Goal: Task Accomplishment & Management: Complete application form

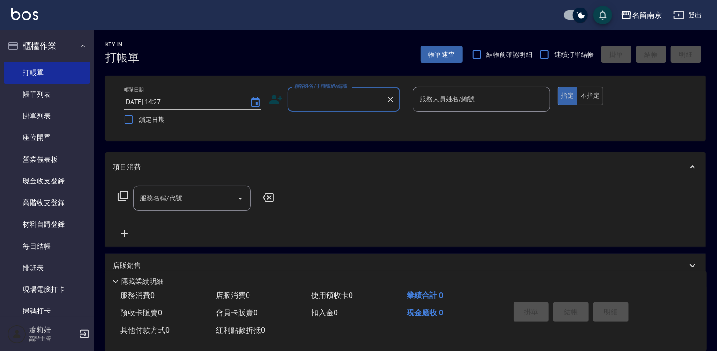
scroll to position [282, 0]
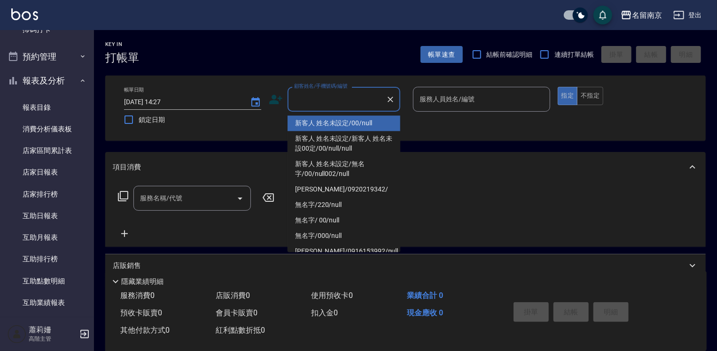
click at [336, 98] on input "顧客姓名/手機號碼/編號" at bounding box center [337, 99] width 90 height 16
type input "新客人 姓名未設定/00/null"
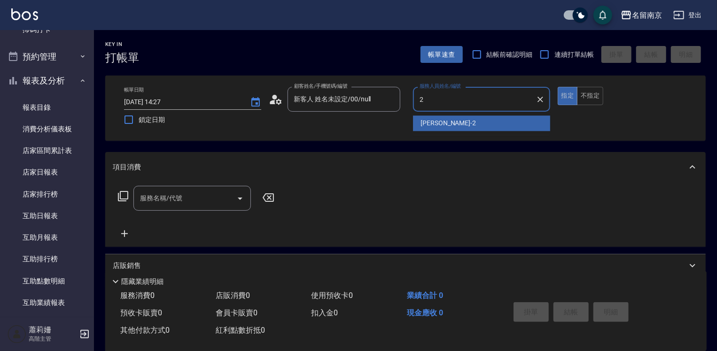
type input "[PERSON_NAME]-2"
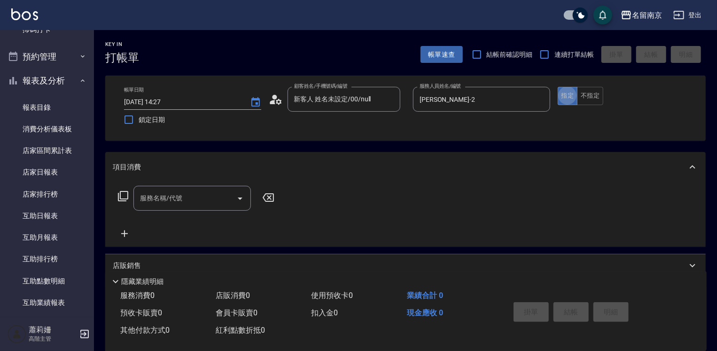
type button "true"
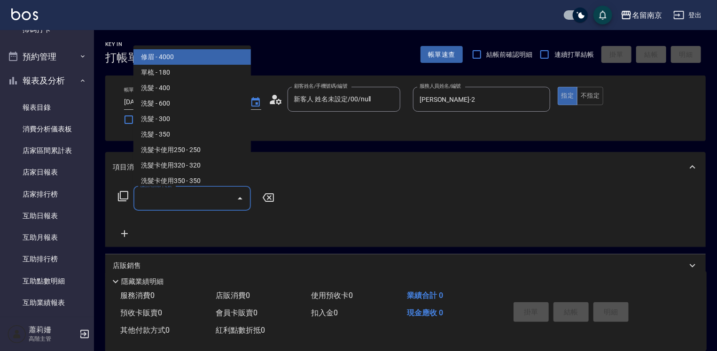
drag, startPoint x: 214, startPoint y: 205, endPoint x: 365, endPoint y: 216, distance: 150.8
click at [229, 200] on input "服務名稱/代號" at bounding box center [185, 198] width 95 height 16
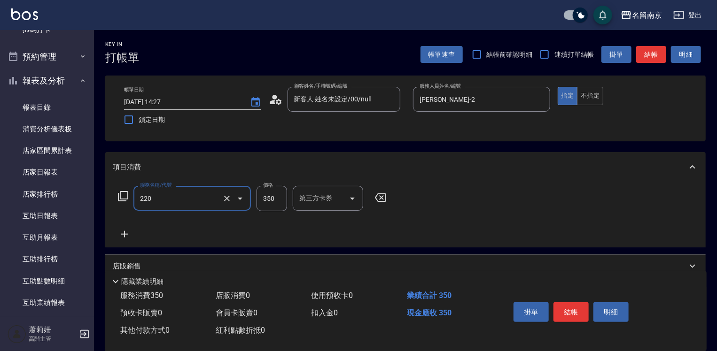
type input "洗髮(220)"
type input "370"
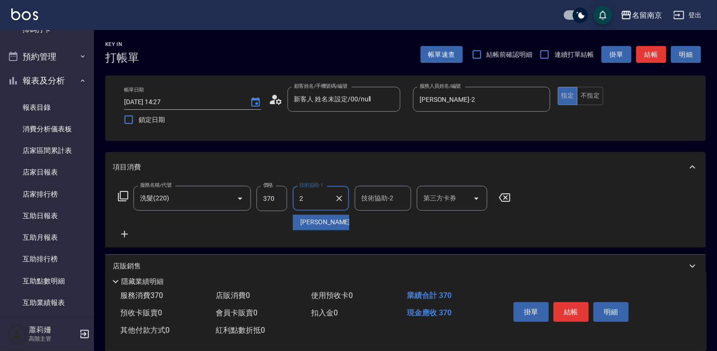
type input "[PERSON_NAME]-2"
click at [573, 308] on button "結帳" at bounding box center [570, 313] width 35 height 20
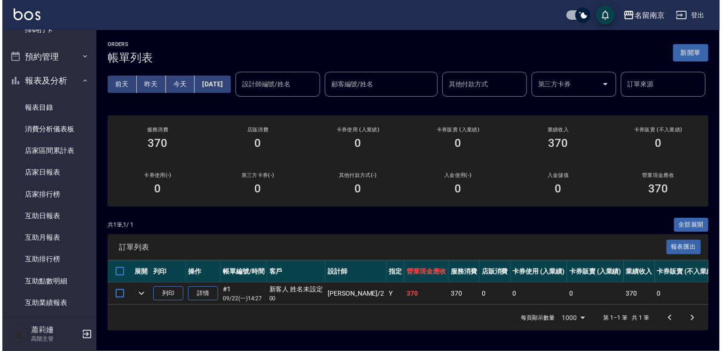
scroll to position [47, 0]
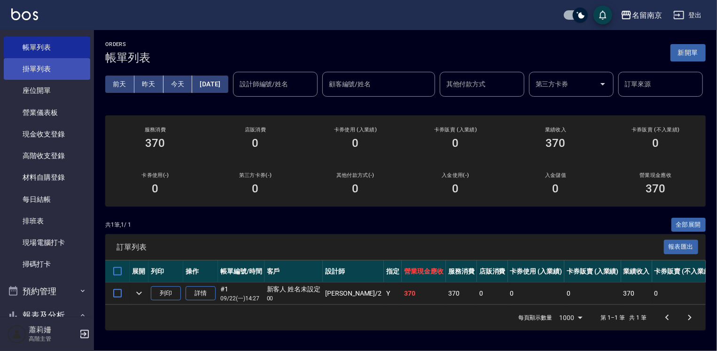
click at [49, 62] on link "掛單列表" at bounding box center [47, 69] width 86 height 22
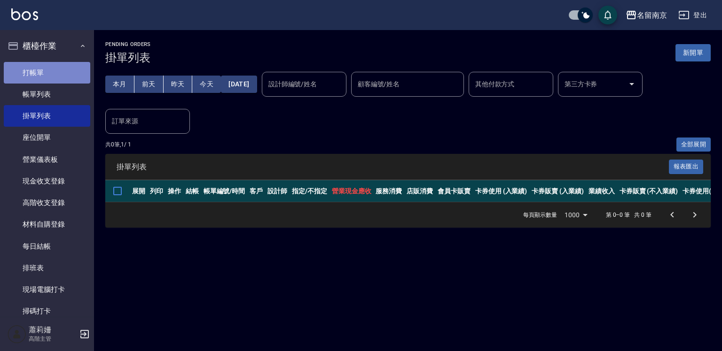
click at [62, 72] on link "打帳單" at bounding box center [47, 73] width 86 height 22
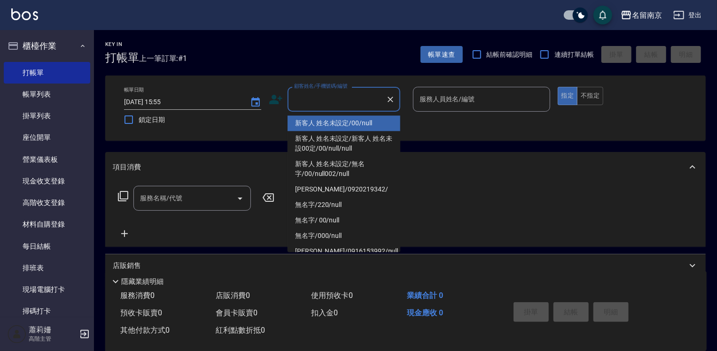
click at [363, 94] on input "顧客姓名/手機號碼/編號" at bounding box center [337, 99] width 90 height 16
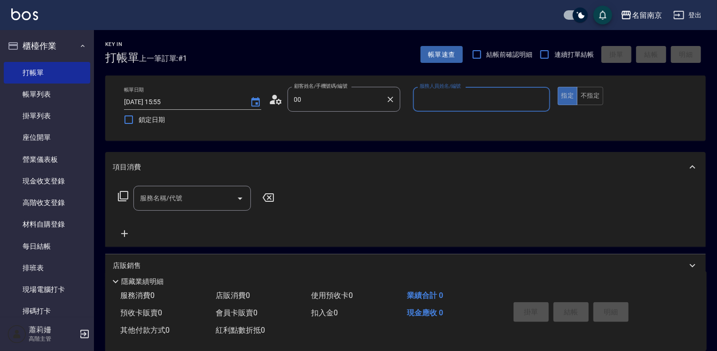
type input "新客人 姓名未設定/00/null"
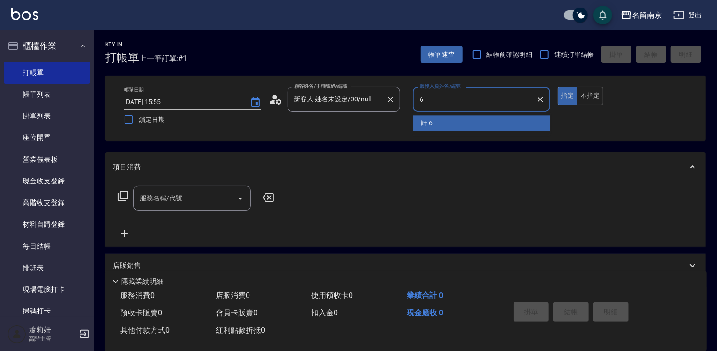
type input "軒-6"
type button "true"
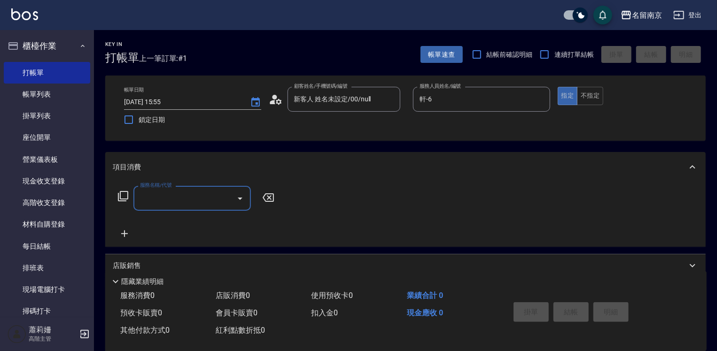
click at [182, 188] on div "服務名稱/代號" at bounding box center [191, 198] width 117 height 25
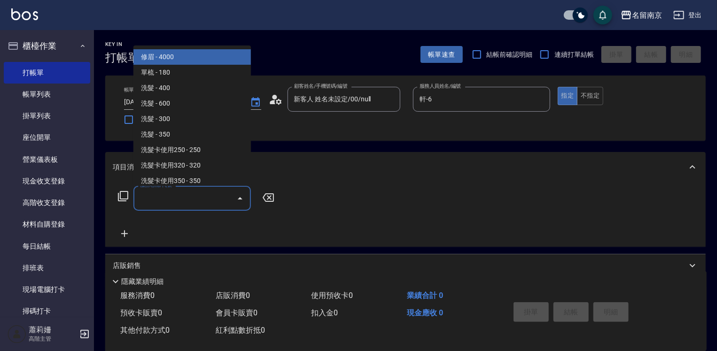
drag, startPoint x: 203, startPoint y: 209, endPoint x: 198, endPoint y: 205, distance: 6.4
click at [201, 207] on div "服務名稱/代號" at bounding box center [191, 198] width 117 height 25
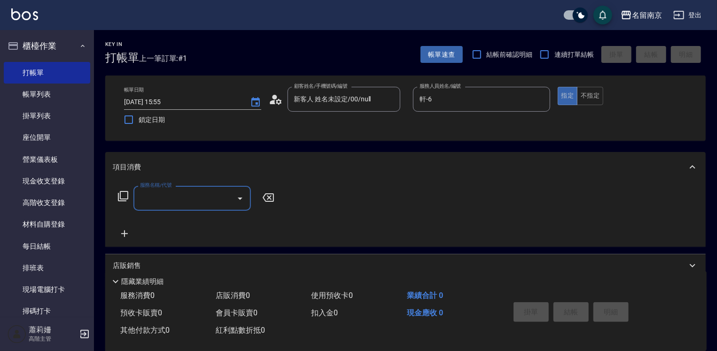
type input "2"
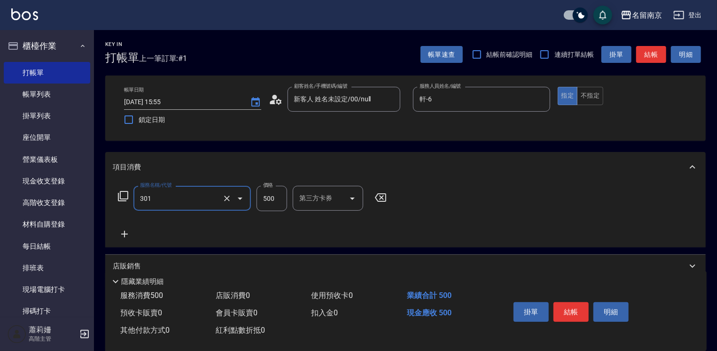
type input "剪髮(301)"
type input "500"
click at [579, 308] on button "結帳" at bounding box center [570, 313] width 35 height 20
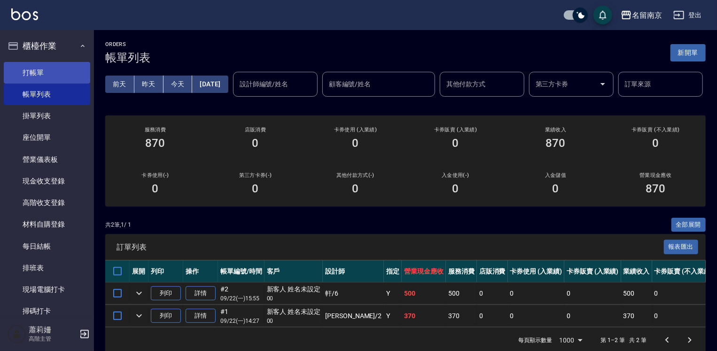
click at [36, 77] on link "打帳單" at bounding box center [47, 73] width 86 height 22
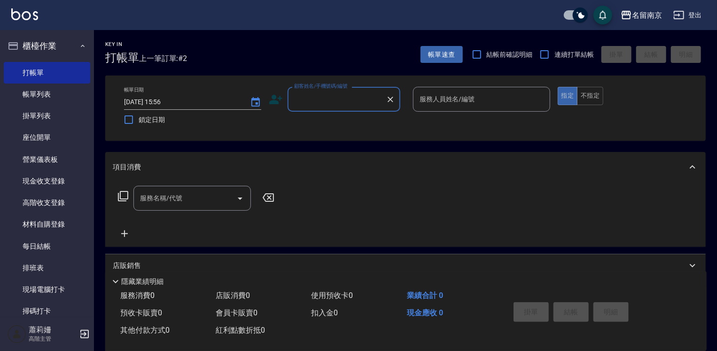
click at [367, 108] on div "顧客姓名/手機號碼/編號" at bounding box center [344, 99] width 113 height 25
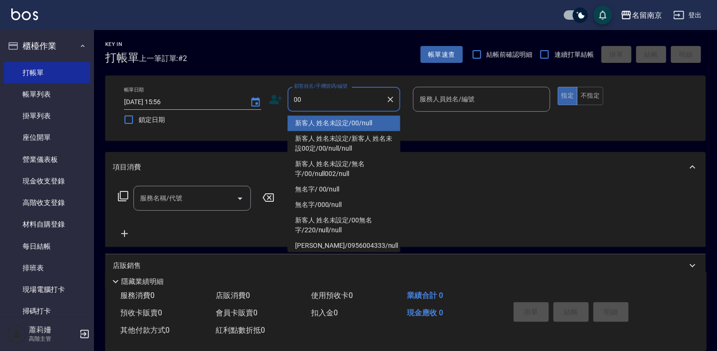
type input "新客人 姓名未設定/00/null"
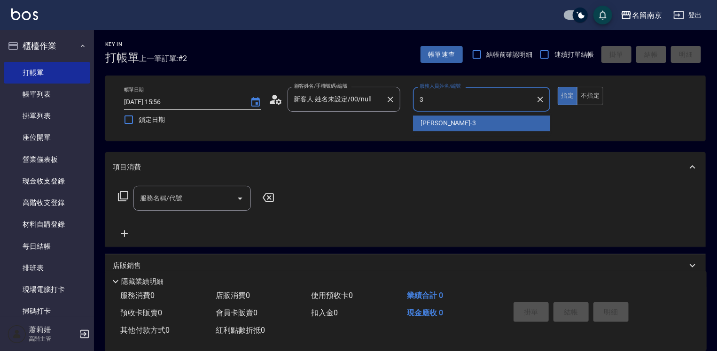
type input "3"
type input "軒-6"
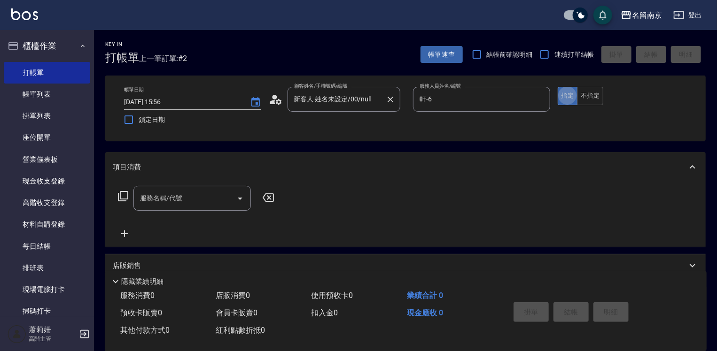
type button "true"
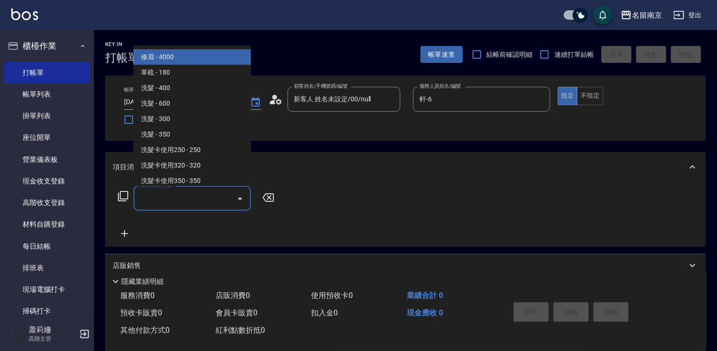
drag, startPoint x: 155, startPoint y: 205, endPoint x: 185, endPoint y: 201, distance: 30.8
click at [164, 202] on input "服務名稱/代號" at bounding box center [185, 198] width 95 height 16
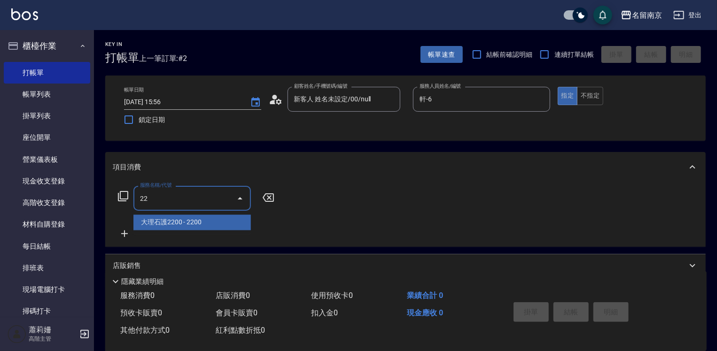
type input "22"
click at [122, 191] on icon at bounding box center [122, 196] width 11 height 11
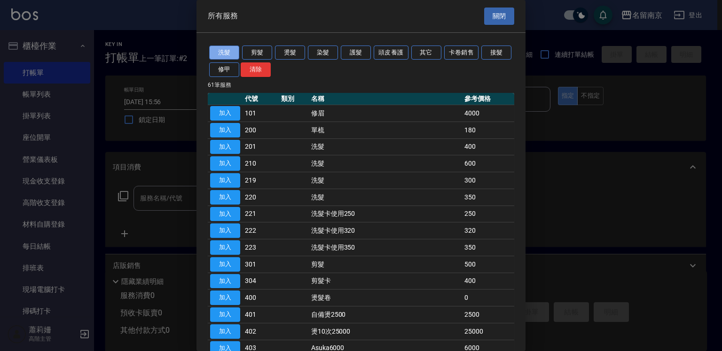
click at [232, 50] on button "洗髮" at bounding box center [224, 53] width 30 height 15
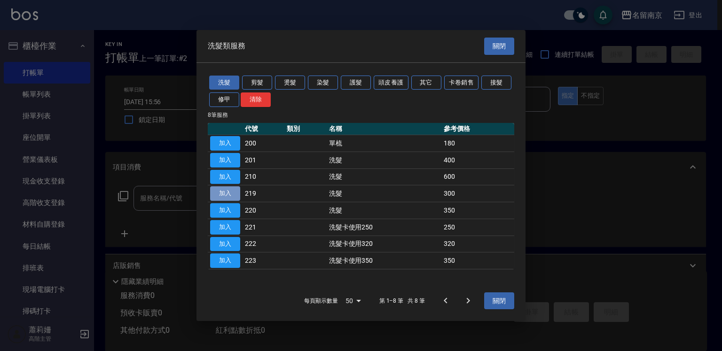
click at [222, 191] on button "加入" at bounding box center [225, 194] width 30 height 15
type input "洗髮(219)"
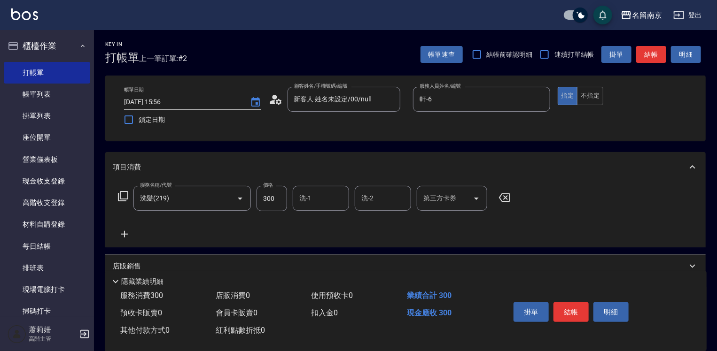
click at [314, 200] on input "洗-1" at bounding box center [321, 198] width 48 height 16
type input "軒-6"
click at [126, 234] on icon at bounding box center [124, 234] width 7 height 7
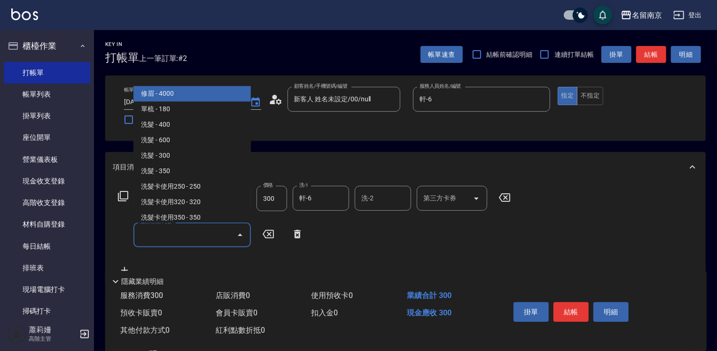
click at [162, 239] on input "服務名稱/代號" at bounding box center [185, 235] width 95 height 16
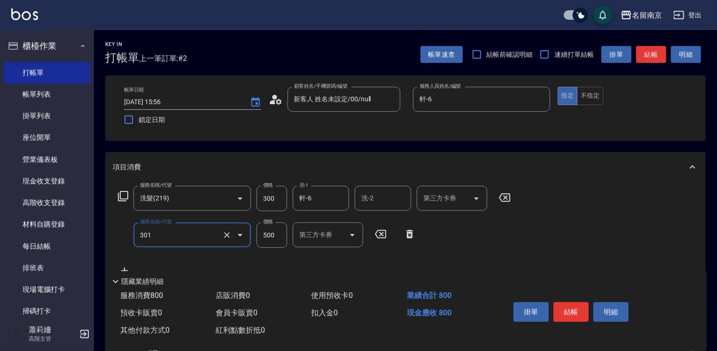
type input "剪髮(301)"
click at [585, 312] on button "結帳" at bounding box center [570, 313] width 35 height 20
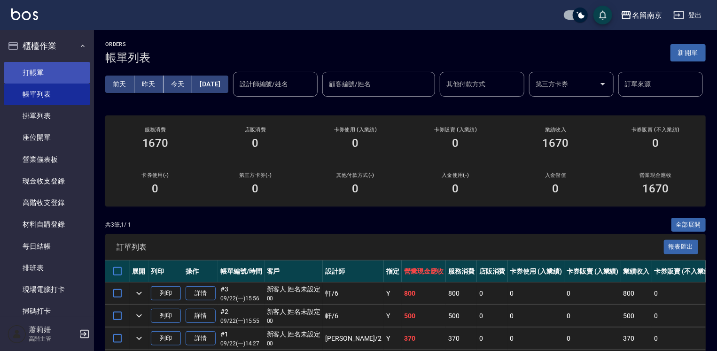
click at [29, 63] on link "打帳單" at bounding box center [47, 73] width 86 height 22
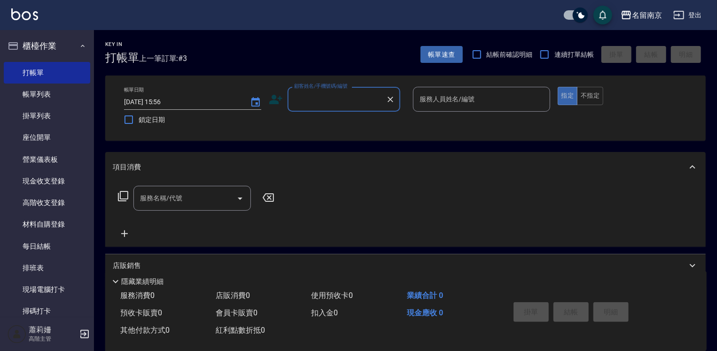
click at [359, 101] on input "顧客姓名/手機號碼/編號" at bounding box center [337, 99] width 90 height 16
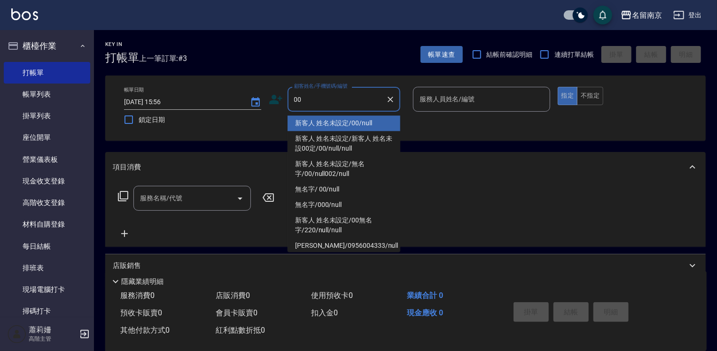
type input "新客人 姓名未設定/00/null"
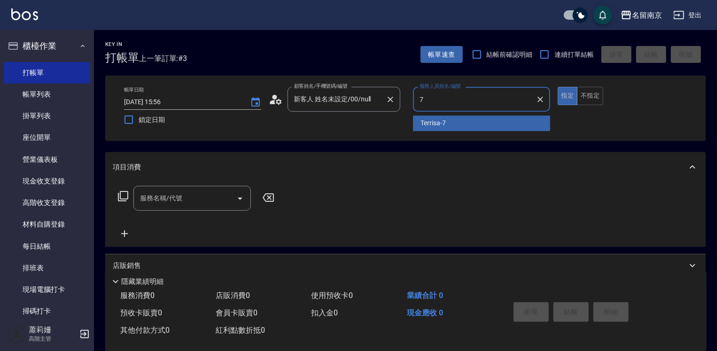
type input "Terrisa-7"
type button "true"
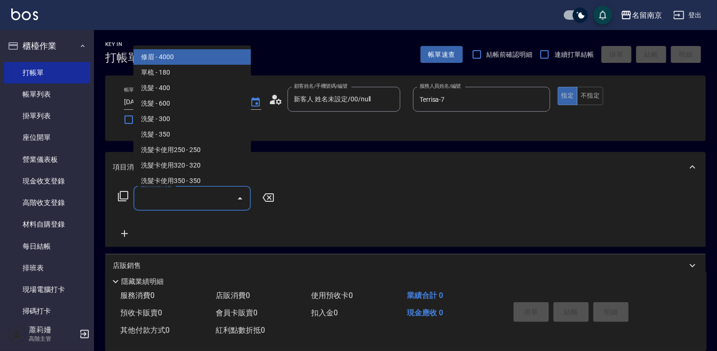
drag, startPoint x: 150, startPoint y: 198, endPoint x: 538, endPoint y: 233, distance: 388.8
click at [168, 193] on input "服務名稱/代號" at bounding box center [185, 198] width 95 height 16
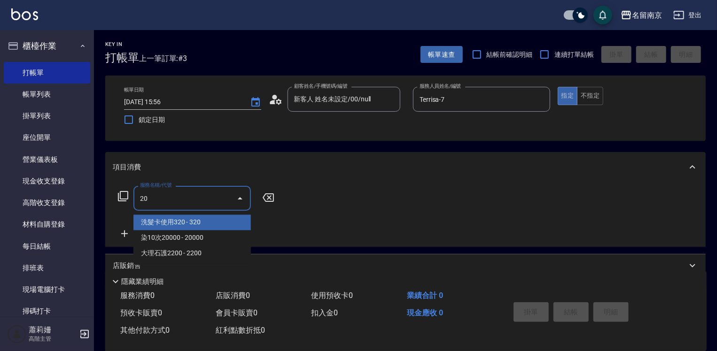
type input "2"
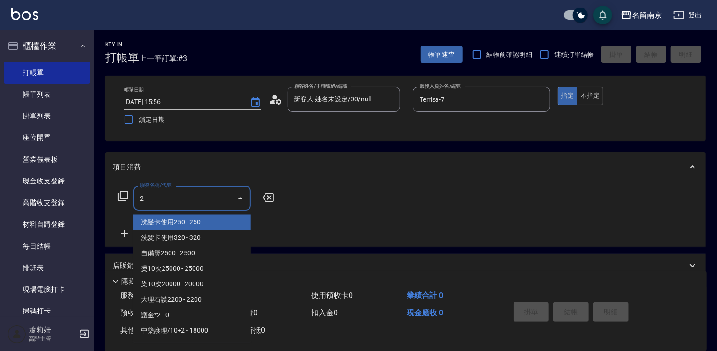
click at [135, 200] on div "2 服務名稱/代號" at bounding box center [191, 198] width 117 height 25
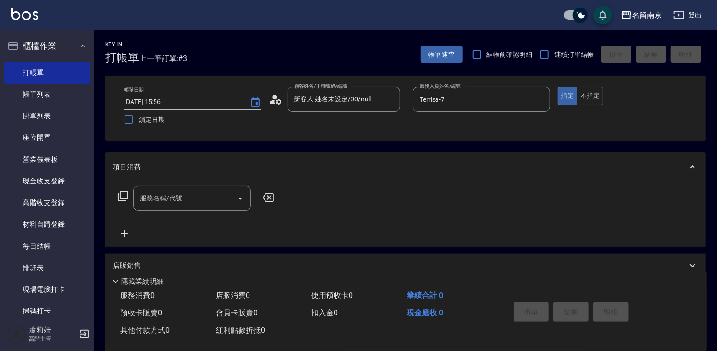
click at [122, 194] on icon at bounding box center [122, 196] width 11 height 11
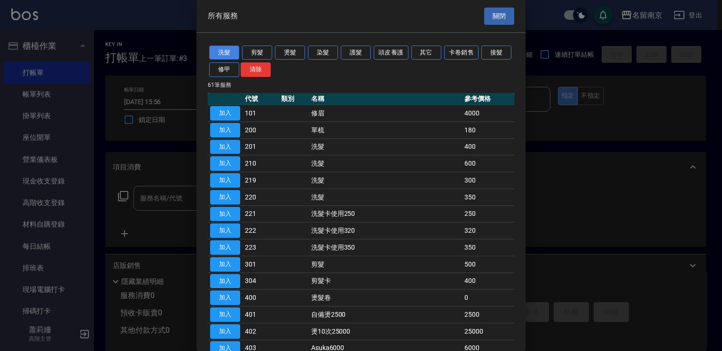
click at [235, 52] on button "洗髮" at bounding box center [224, 53] width 30 height 15
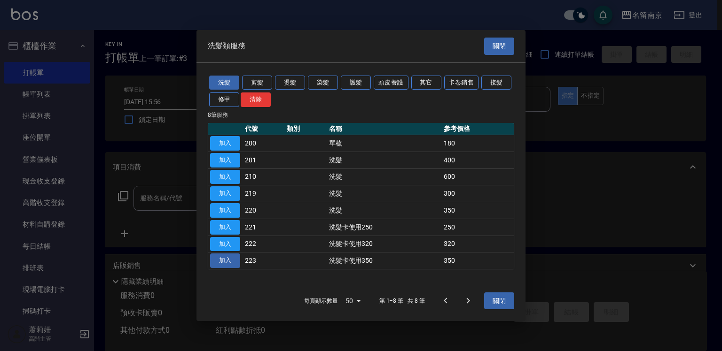
click at [232, 259] on button "加入" at bounding box center [225, 261] width 30 height 15
type input "洗髮卡使用350(223)"
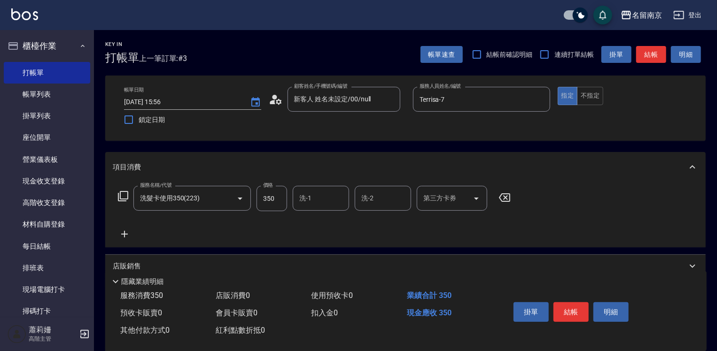
click at [321, 197] on input "洗-1" at bounding box center [321, 198] width 48 height 16
type input "[PERSON_NAME]-2"
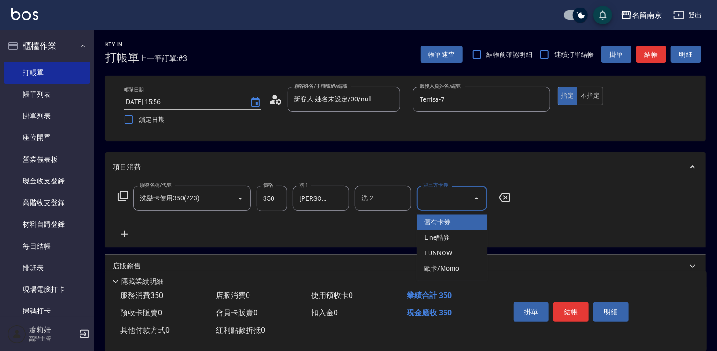
click at [430, 194] on input "第三方卡券" at bounding box center [445, 198] width 48 height 16
click at [456, 222] on span "舊有卡券" at bounding box center [452, 223] width 70 height 16
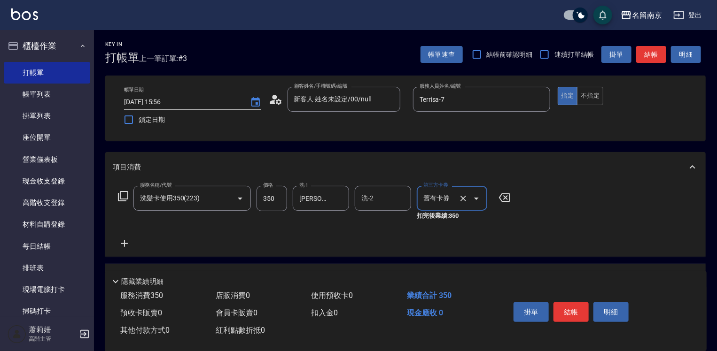
type input "舊有卡券"
click at [582, 310] on button "結帳" at bounding box center [570, 313] width 35 height 20
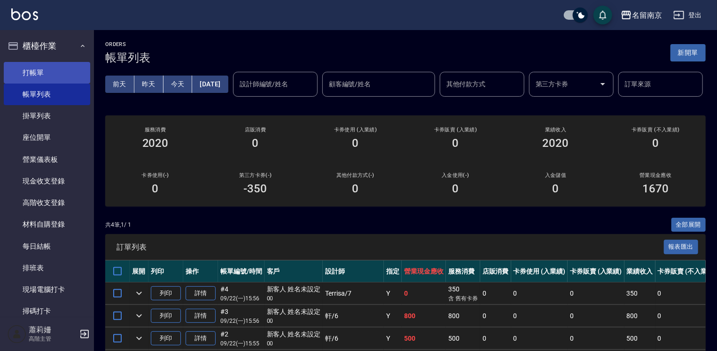
click at [63, 67] on link "打帳單" at bounding box center [47, 73] width 86 height 22
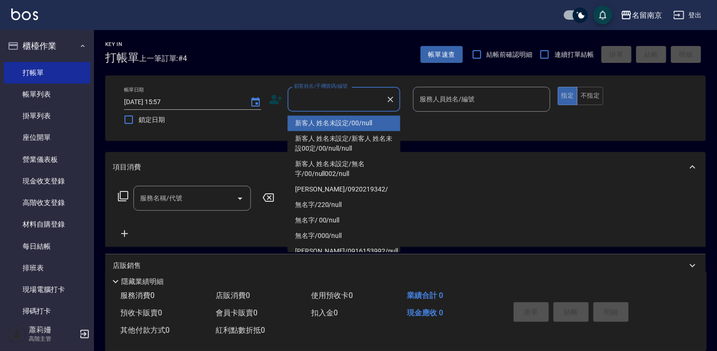
click at [343, 102] on input "顧客姓名/手機號碼/編號" at bounding box center [337, 99] width 90 height 16
type input "新客人 姓名未設定/00/null"
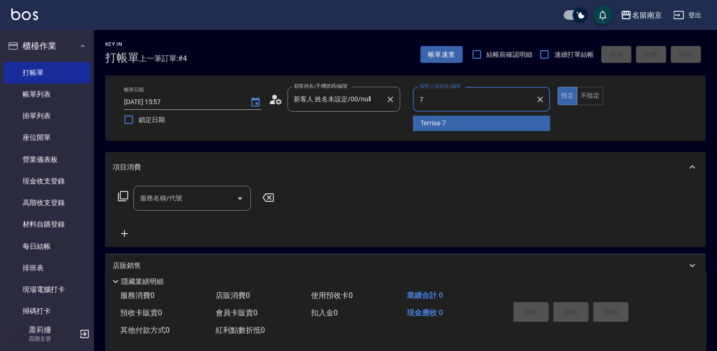
type input "Terrisa-7"
type button "true"
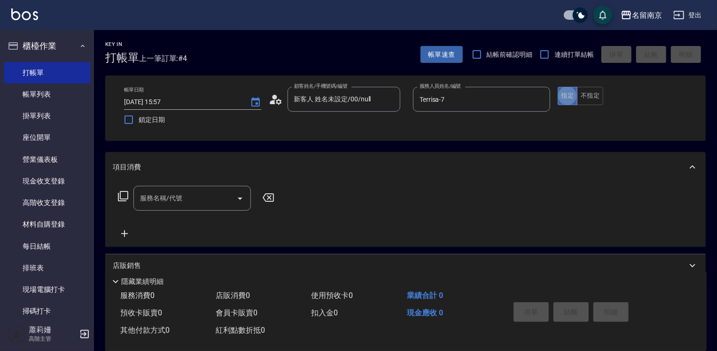
click at [175, 195] on input "服務名稱/代號" at bounding box center [185, 198] width 95 height 16
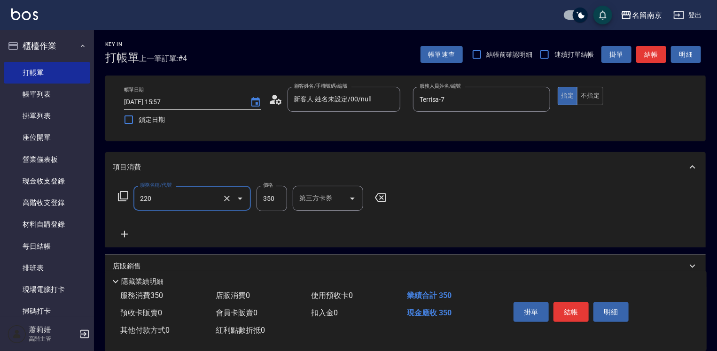
type input "洗髮(220)"
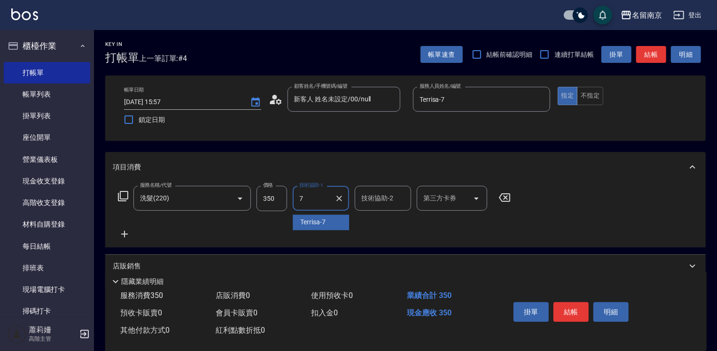
type input "Terrisa-7"
click at [126, 231] on icon at bounding box center [124, 234] width 23 height 11
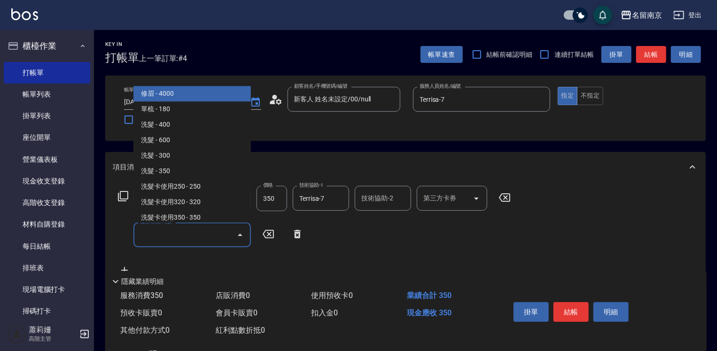
click at [143, 237] on input "服務名稱/代號" at bounding box center [185, 235] width 95 height 16
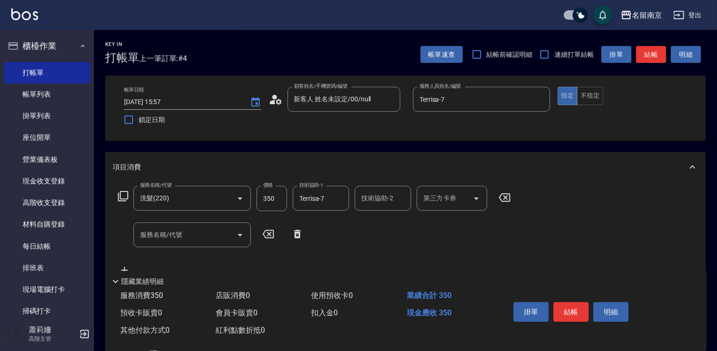
click at [121, 195] on icon at bounding box center [122, 196] width 11 height 11
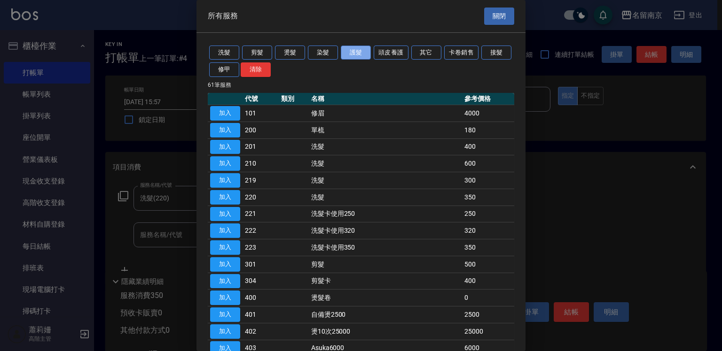
click at [360, 52] on button "護髮" at bounding box center [356, 53] width 30 height 15
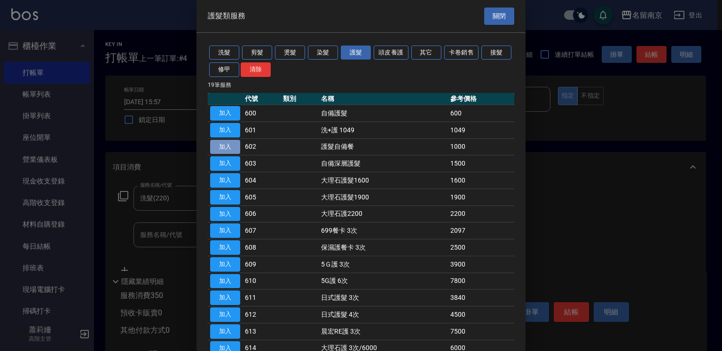
click at [231, 147] on button "加入" at bounding box center [225, 147] width 30 height 15
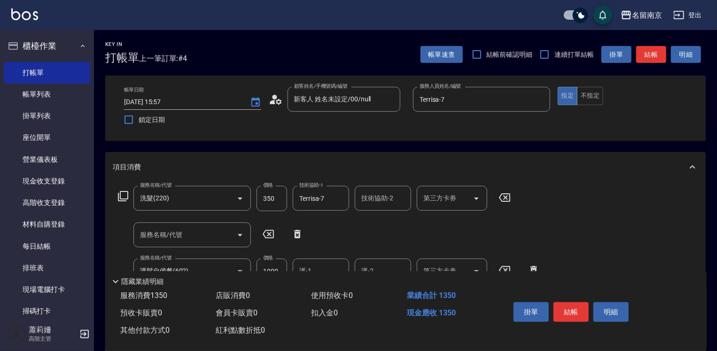
scroll to position [94, 0]
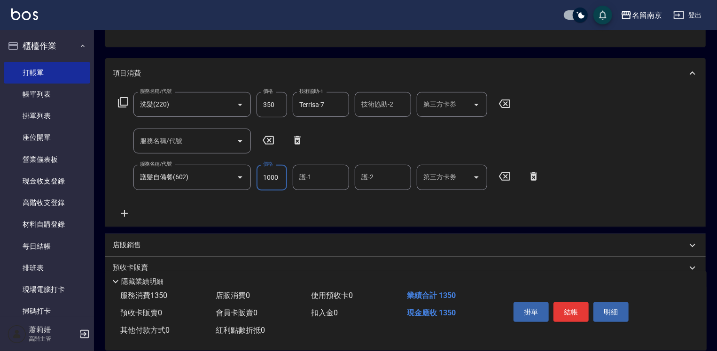
click at [273, 186] on input "1000" at bounding box center [272, 177] width 31 height 25
type input "1600"
type input "Terrisa-7"
click at [581, 306] on button "結帳" at bounding box center [570, 313] width 35 height 20
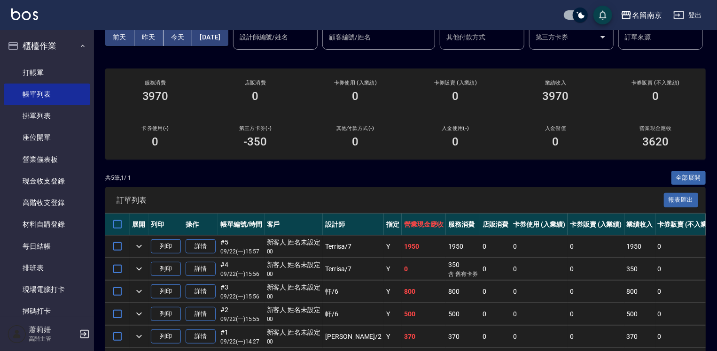
scroll to position [117, 0]
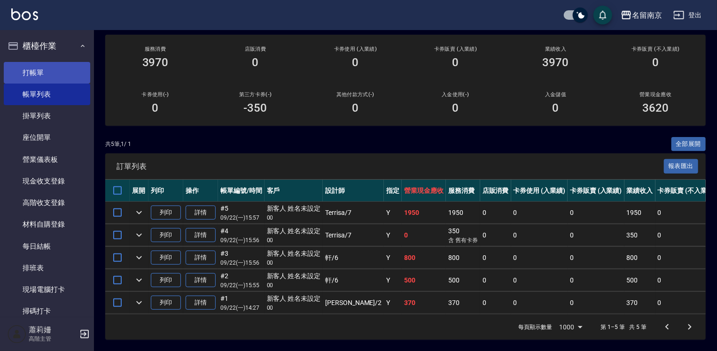
click at [31, 78] on link "打帳單" at bounding box center [47, 73] width 86 height 22
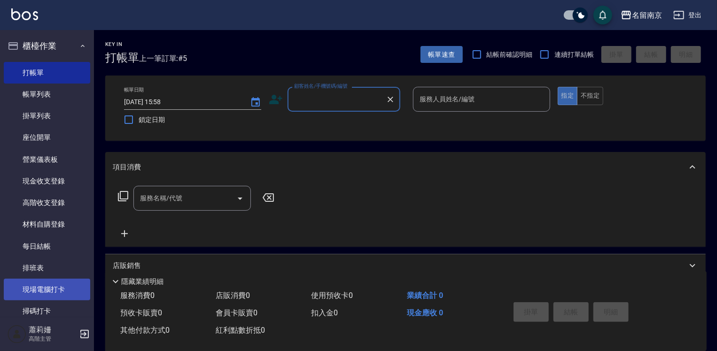
scroll to position [188, 0]
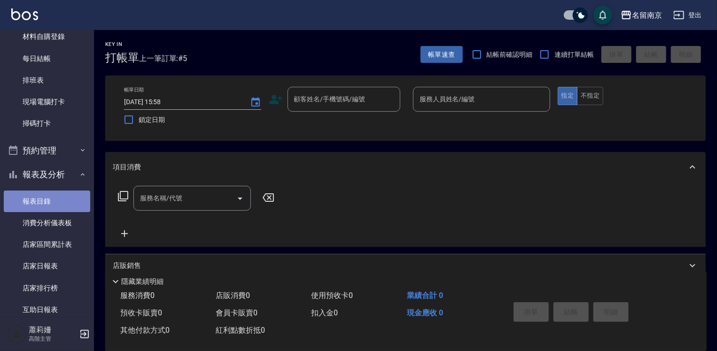
click at [47, 203] on link "報表目錄" at bounding box center [47, 202] width 86 height 22
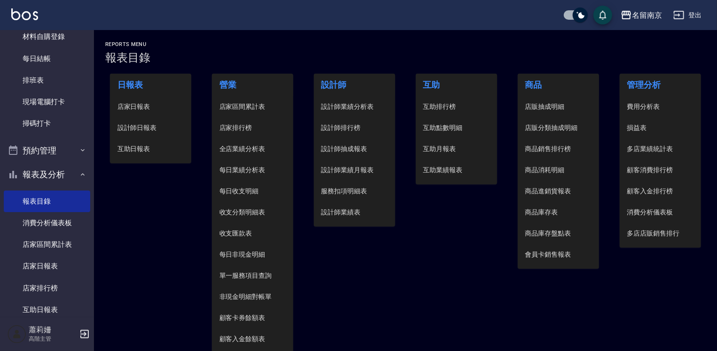
click at [130, 123] on span "設計師日報表" at bounding box center [150, 128] width 67 height 10
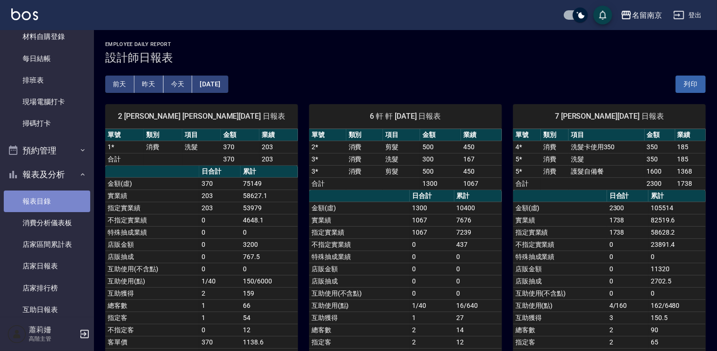
click at [55, 199] on link "報表目錄" at bounding box center [47, 202] width 86 height 22
